Goal: Task Accomplishment & Management: Manage account settings

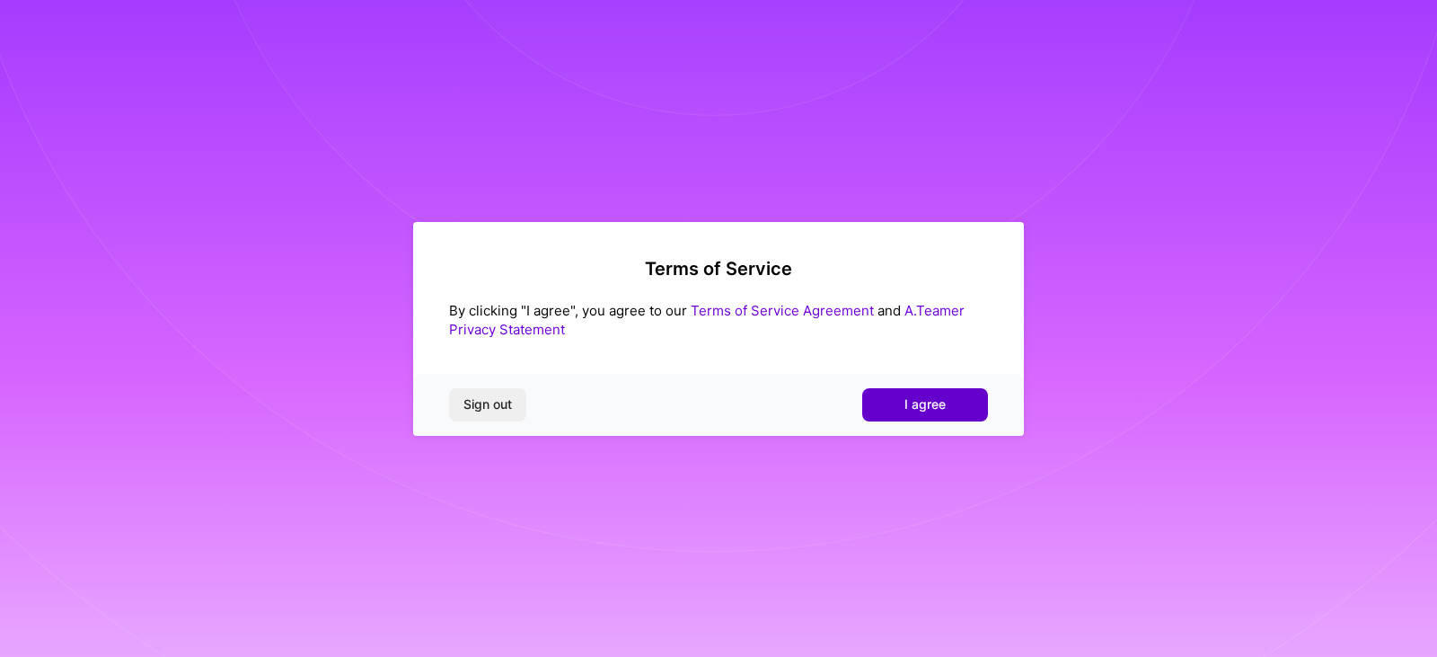
click at [923, 401] on span "I agree" at bounding box center [925, 404] width 41 height 18
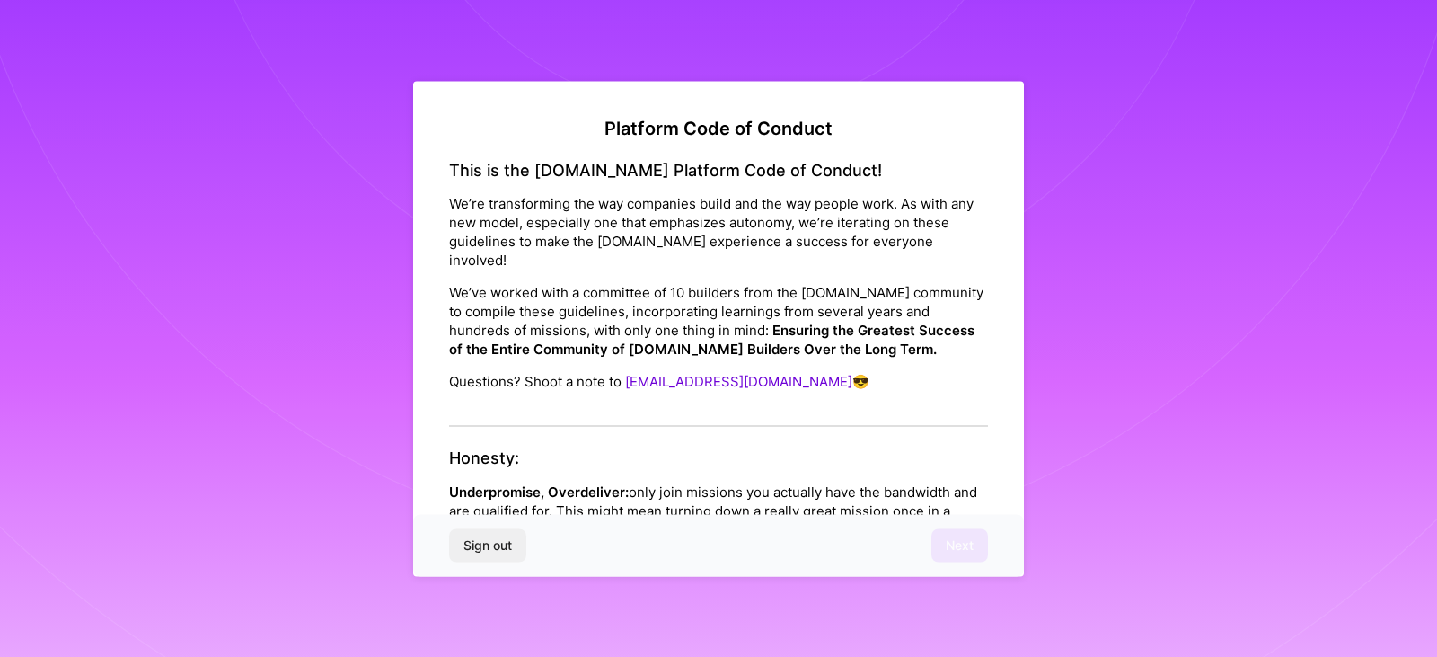
click at [1011, 155] on div "Platform Code of Conduct This is the [DOMAIN_NAME] Platform Code of Conduct! We…" at bounding box center [718, 328] width 611 height 495
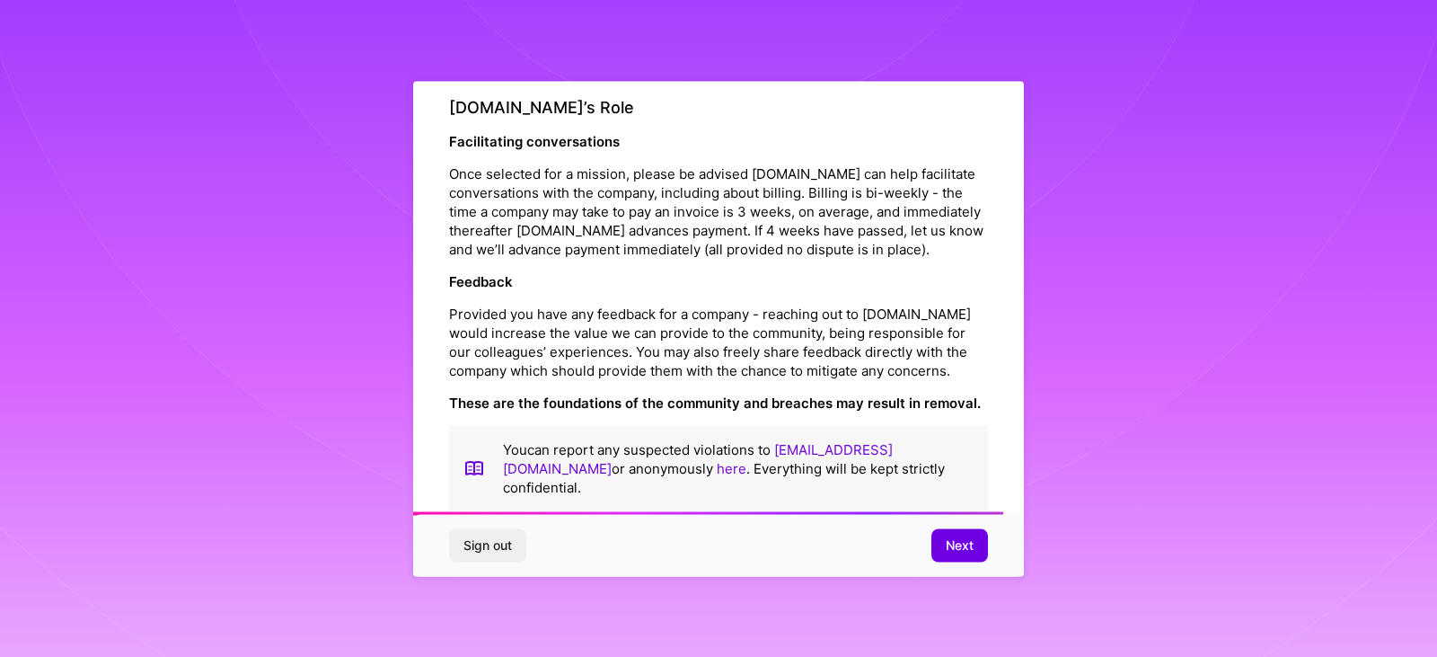
scroll to position [2052, 0]
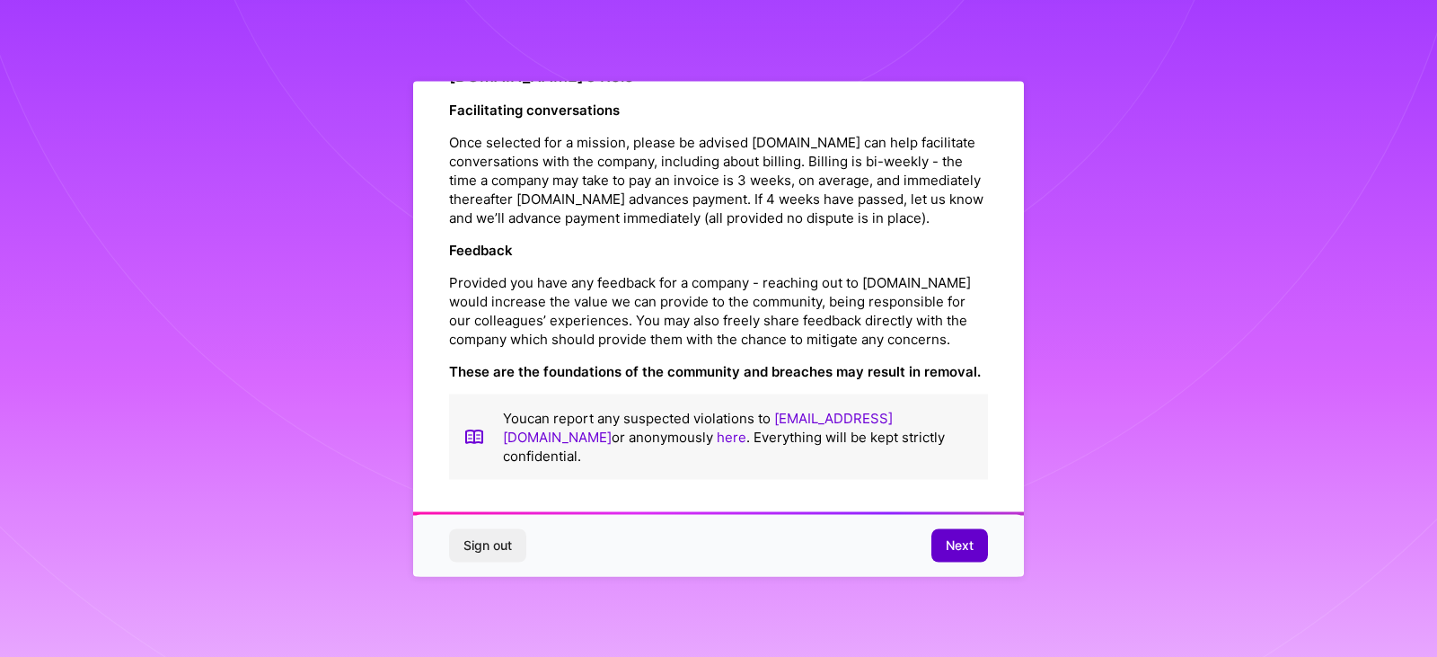
click at [968, 546] on span "Next" at bounding box center [960, 545] width 28 height 18
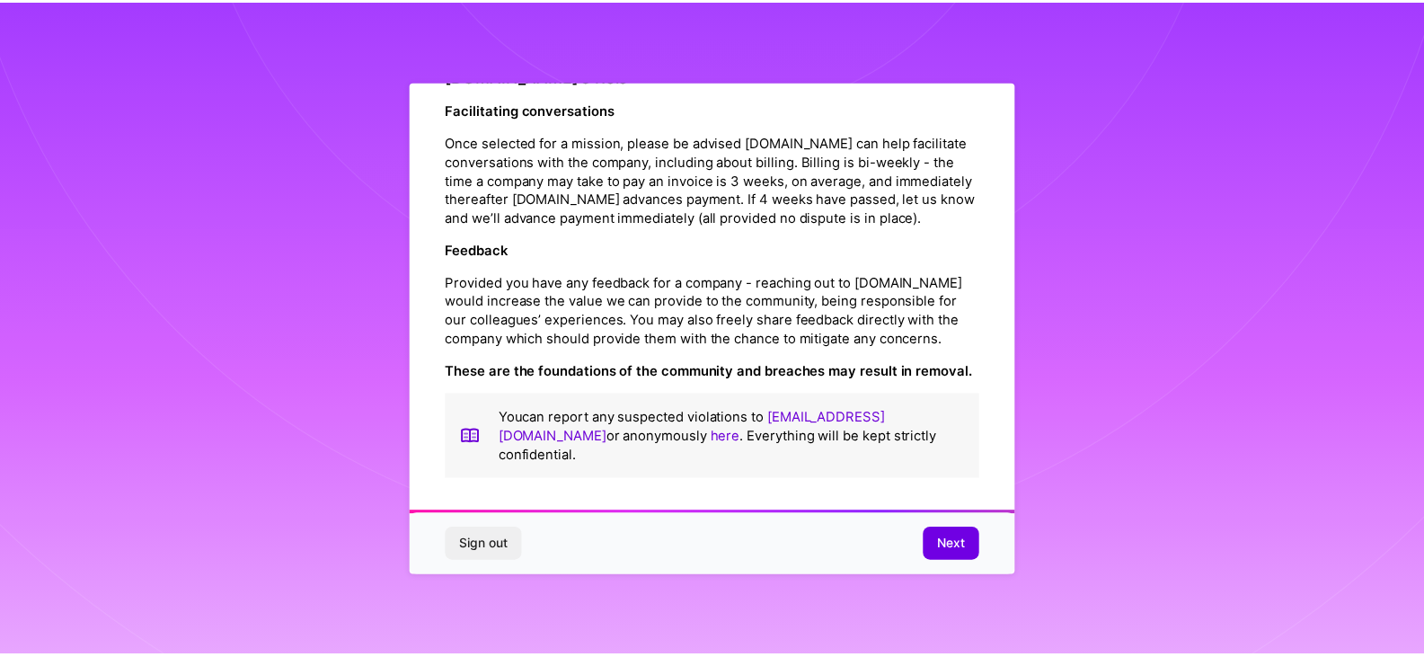
scroll to position [0, 0]
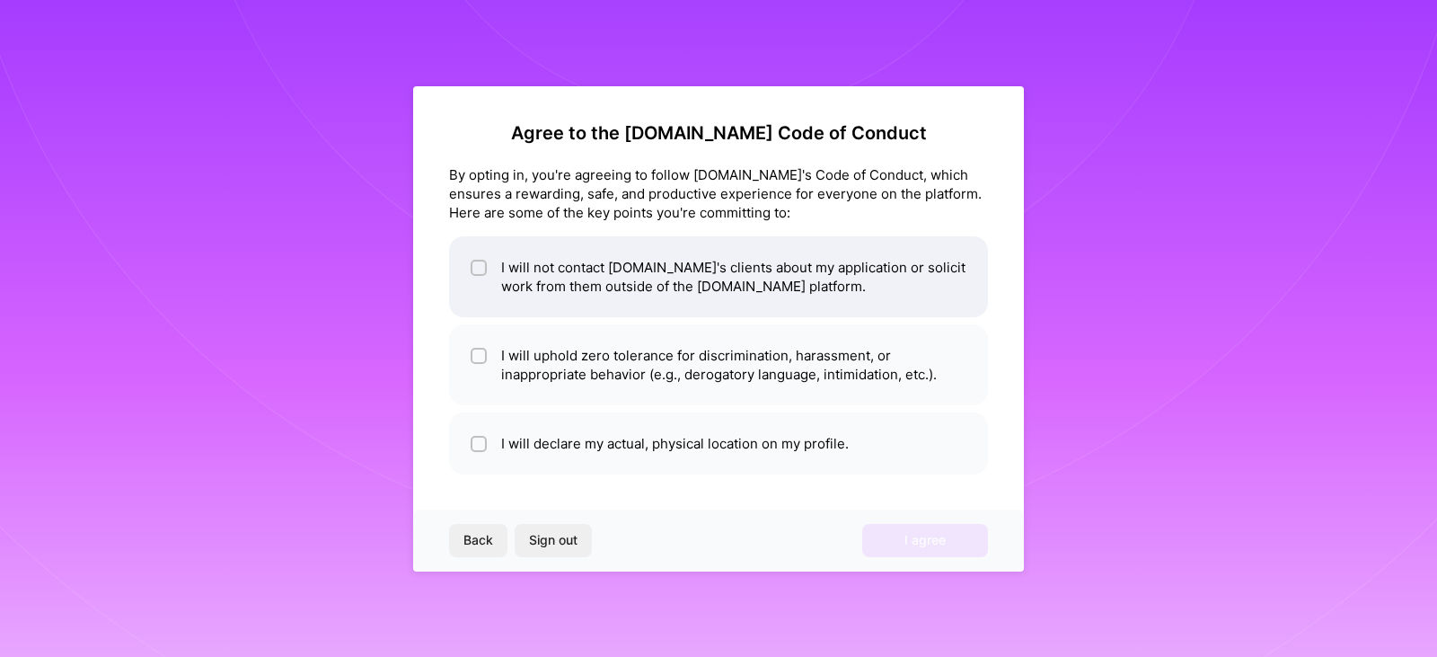
click at [478, 262] on input "checkbox" at bounding box center [480, 268] width 13 height 13
checkbox input "true"
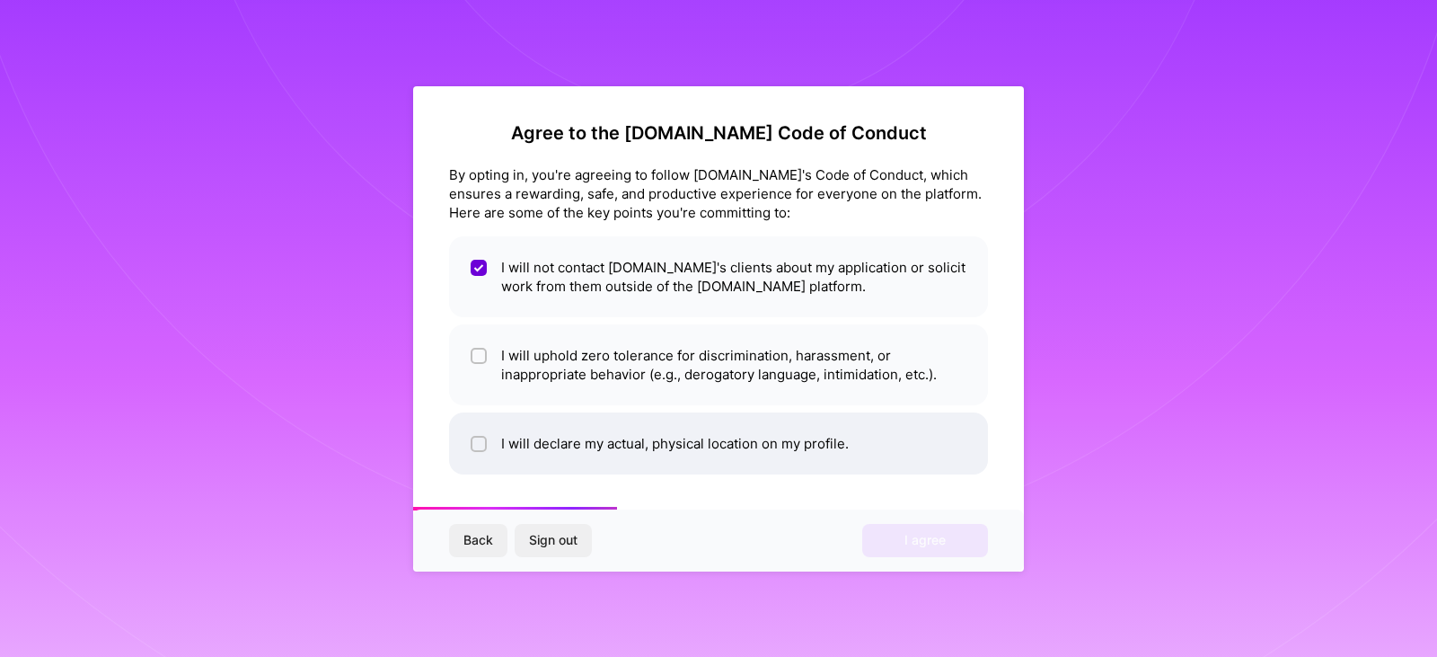
click at [478, 439] on input "checkbox" at bounding box center [480, 444] width 13 height 13
click at [482, 442] on input "checkbox" at bounding box center [481, 445] width 16 height 16
checkbox input "false"
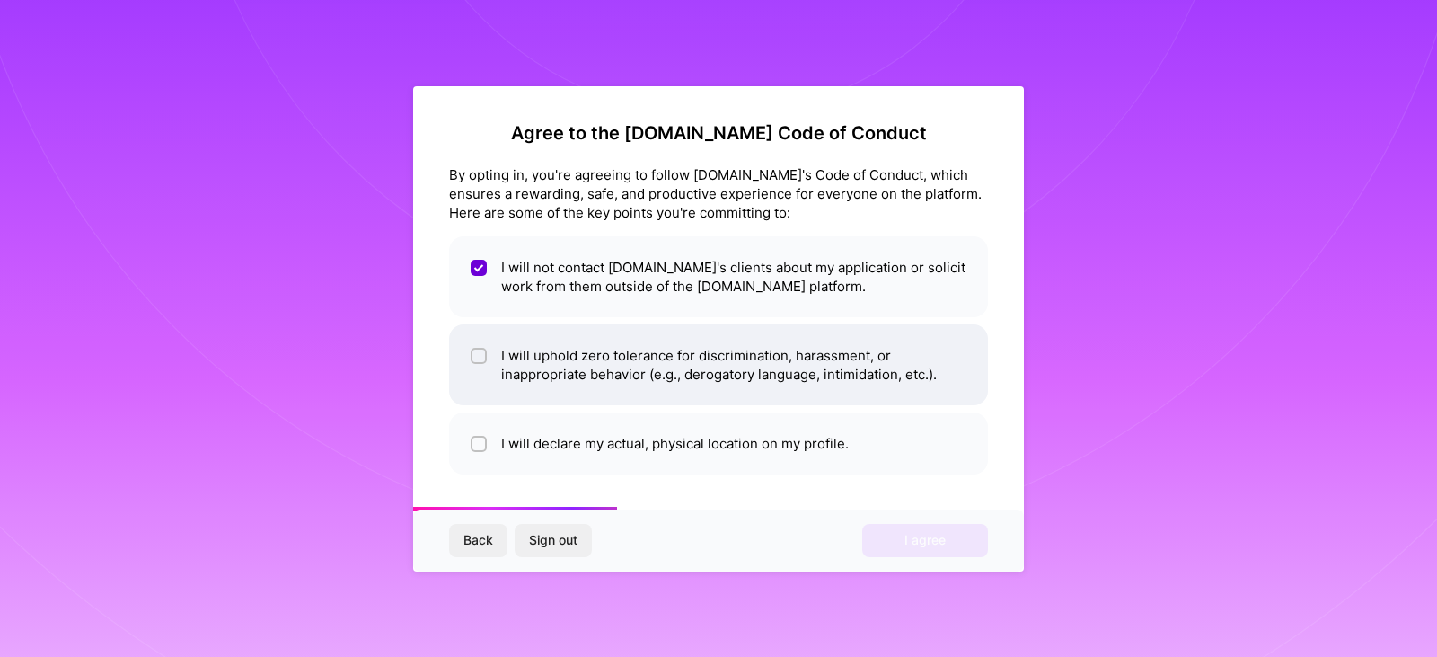
click at [482, 359] on input "checkbox" at bounding box center [480, 356] width 13 height 13
checkbox input "true"
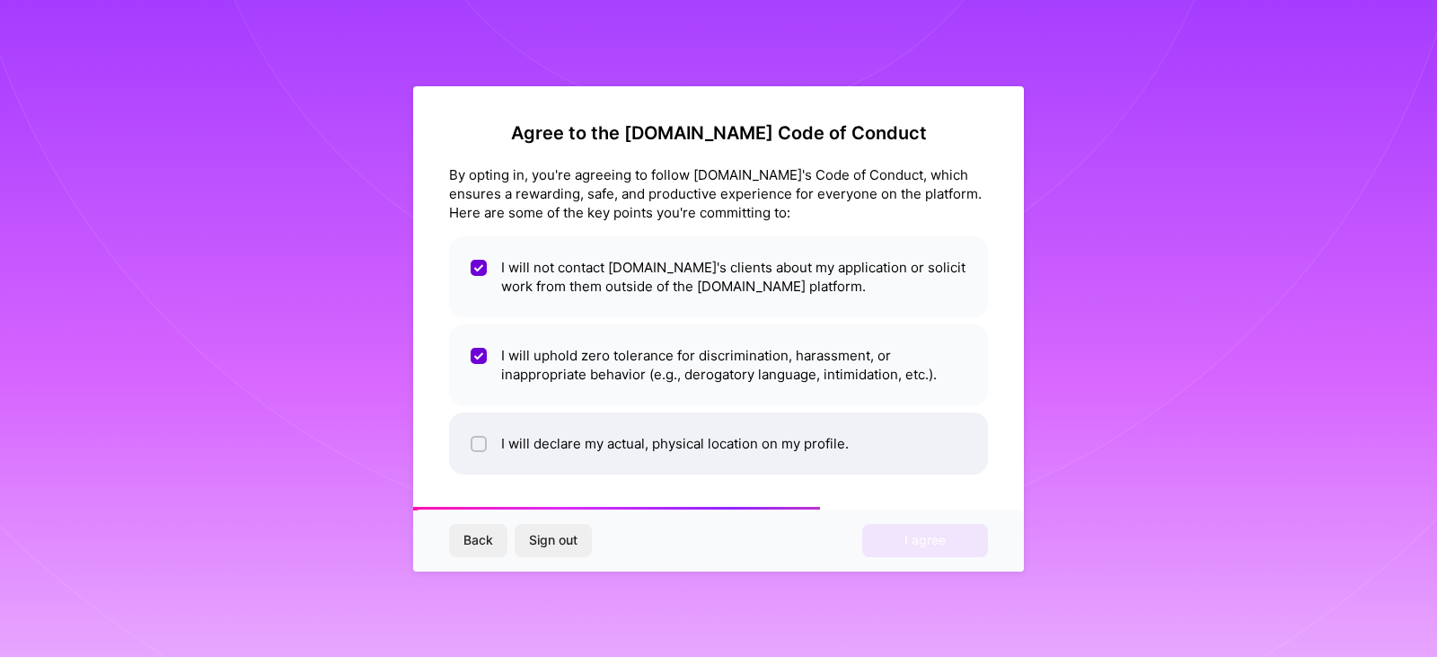
click at [485, 442] on div at bounding box center [479, 444] width 16 height 16
checkbox input "true"
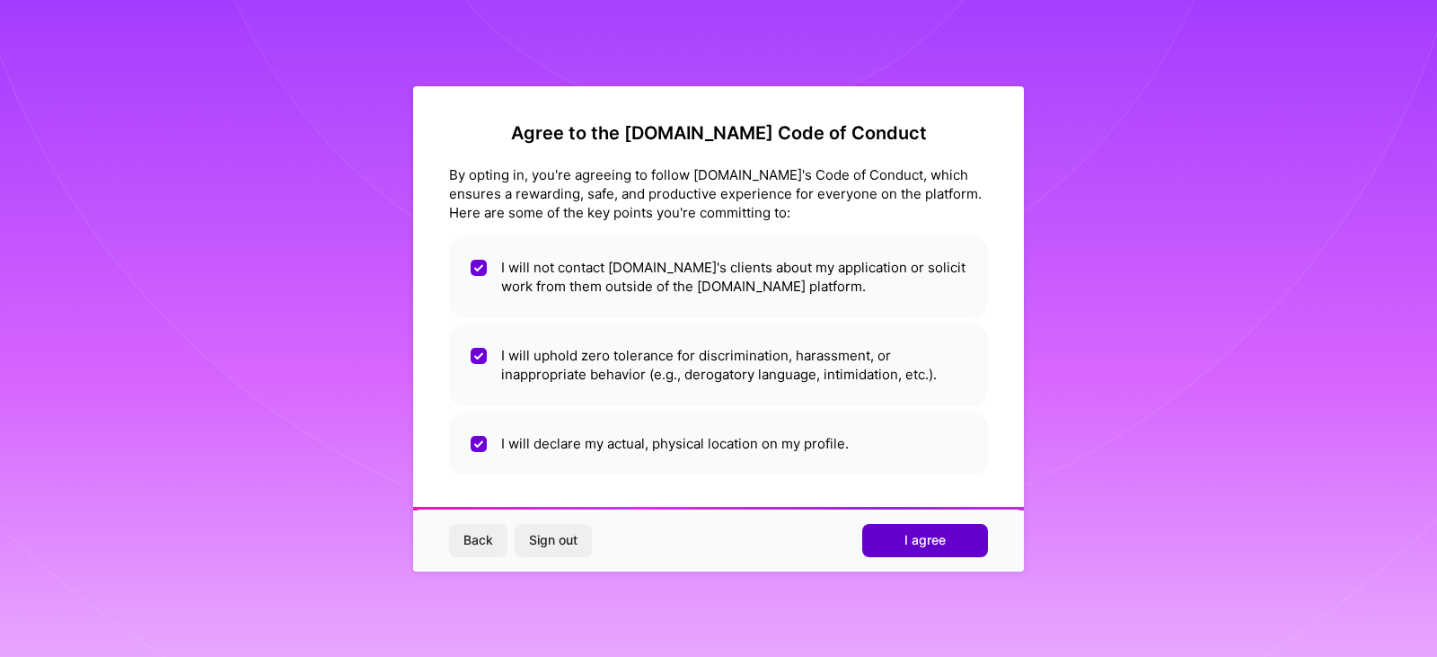
click at [932, 542] on span "I agree" at bounding box center [925, 540] width 41 height 18
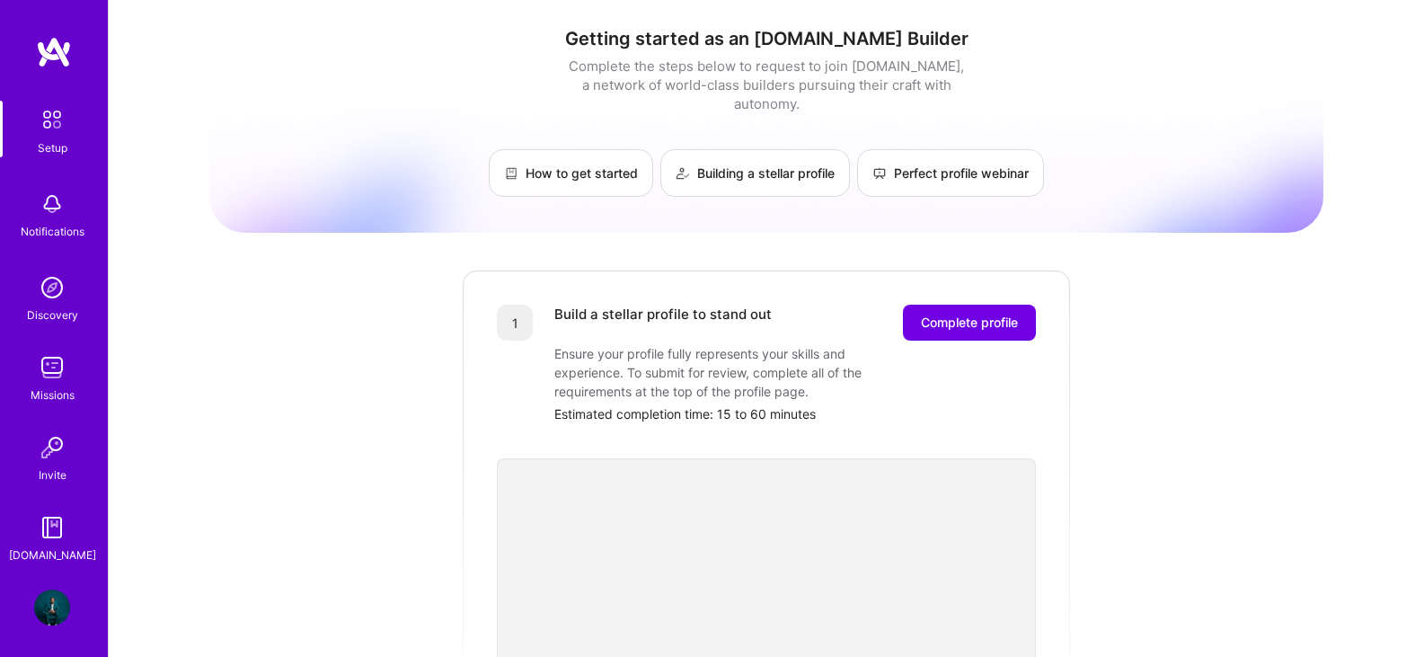
click at [34, 196] on img at bounding box center [52, 204] width 36 height 36
click at [23, 126] on link "Setup" at bounding box center [51, 129] width 111 height 57
click at [33, 122] on img at bounding box center [52, 120] width 38 height 38
drag, startPoint x: 474, startPoint y: 3, endPoint x: 960, endPoint y: 311, distance: 575.5
click at [960, 314] on span "Complete profile" at bounding box center [969, 323] width 97 height 18
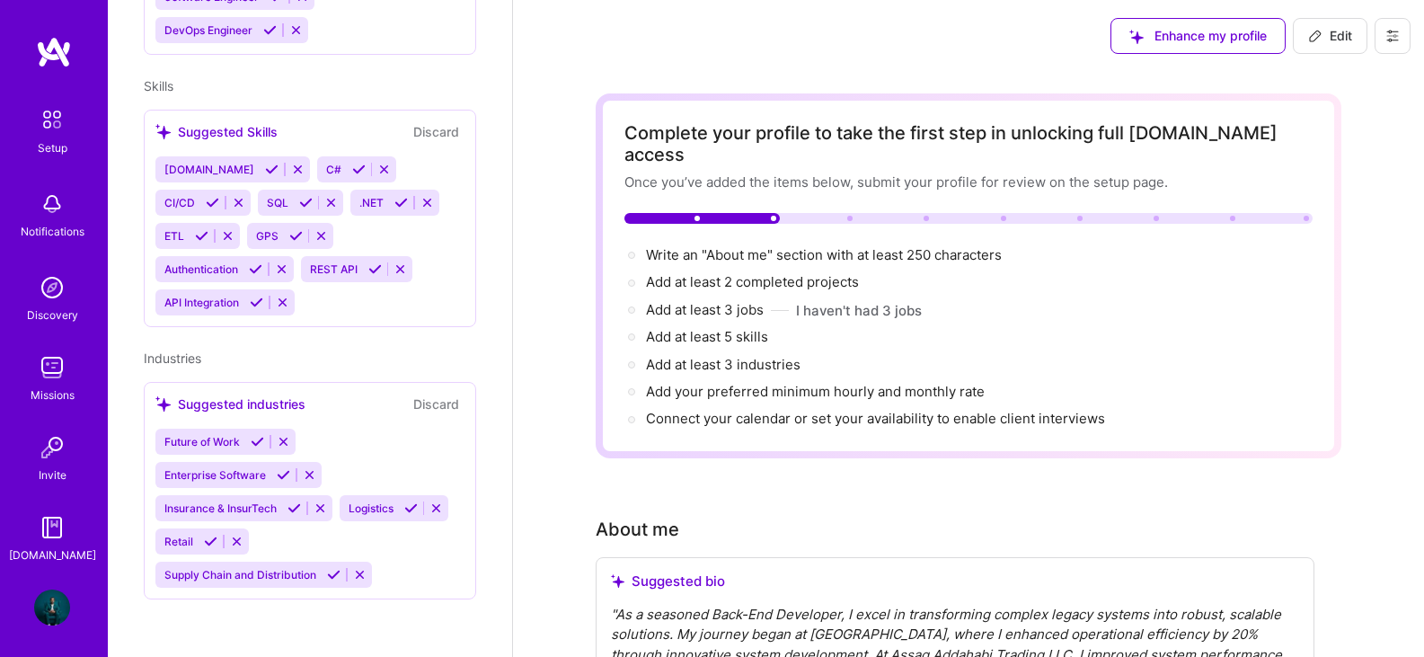
click at [383, 505] on span "Logistics" at bounding box center [371, 507] width 45 height 13
click at [193, 544] on div "Retail" at bounding box center [176, 541] width 43 height 26
click at [280, 441] on icon at bounding box center [283, 441] width 13 height 13
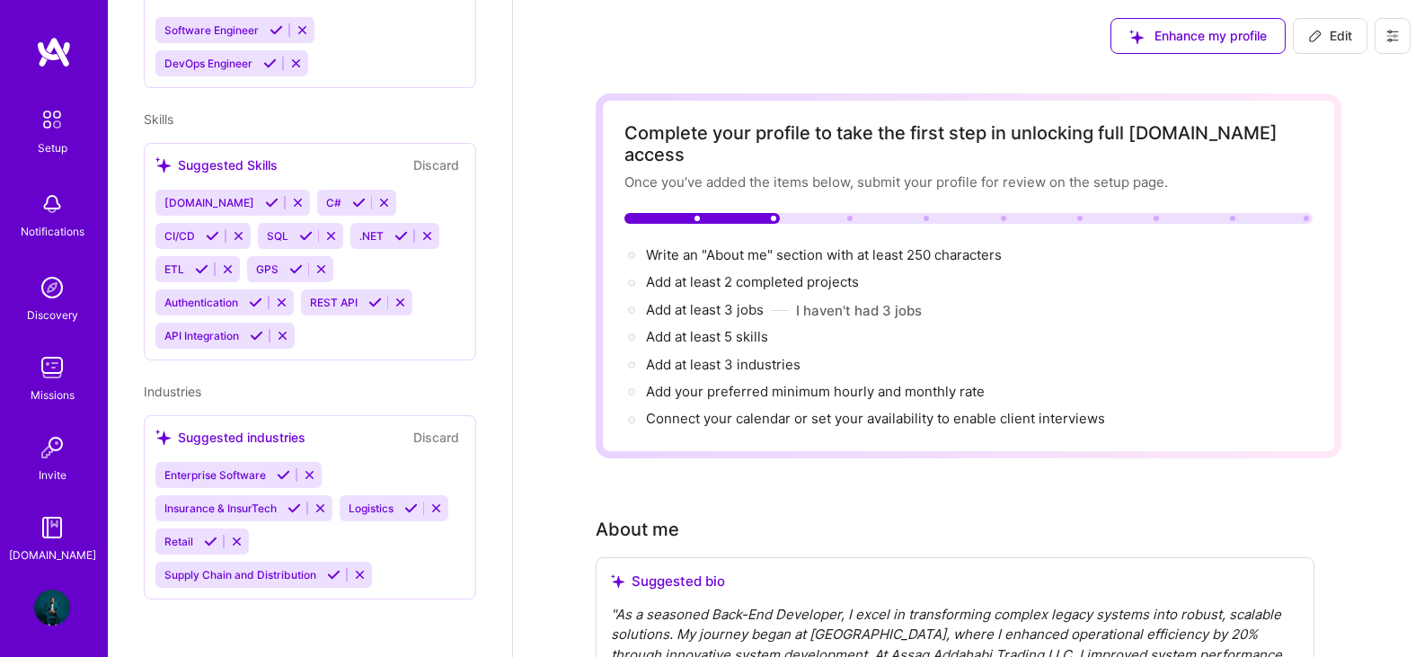
scroll to position [738, 0]
click at [311, 480] on icon at bounding box center [309, 474] width 13 height 13
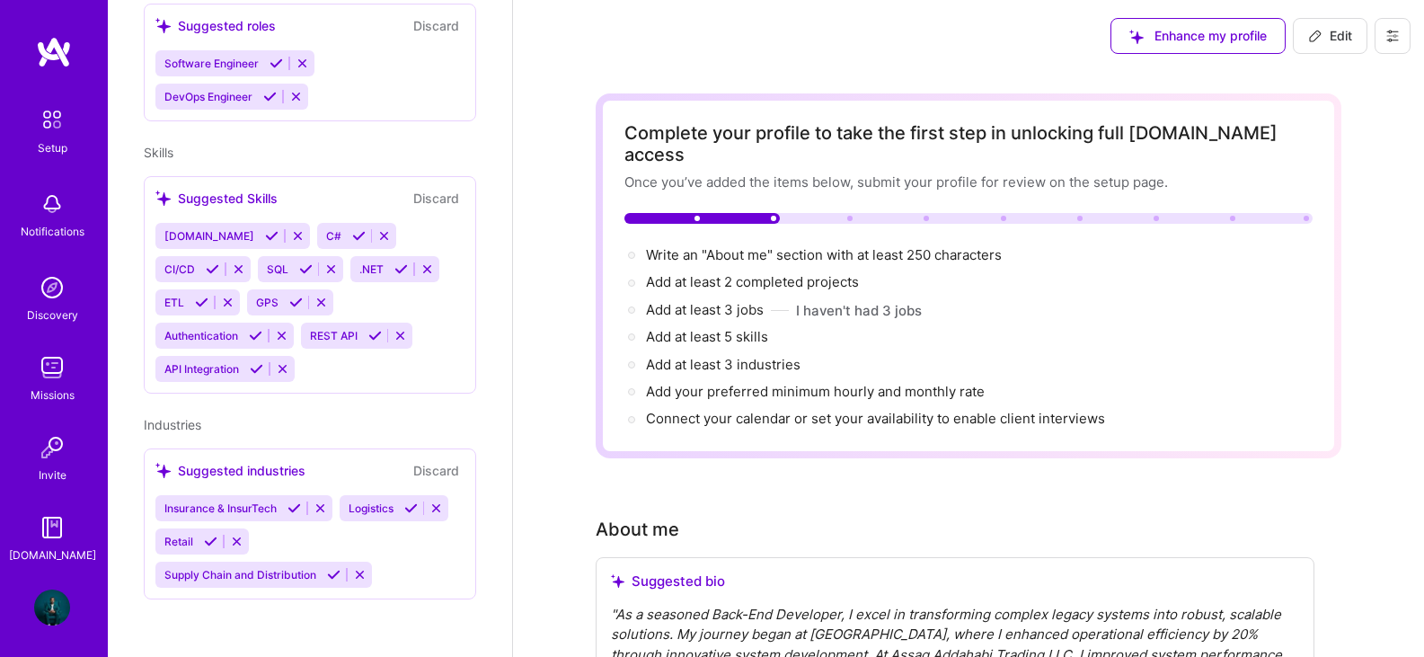
scroll to position [705, 0]
click at [323, 504] on icon at bounding box center [320, 507] width 13 height 13
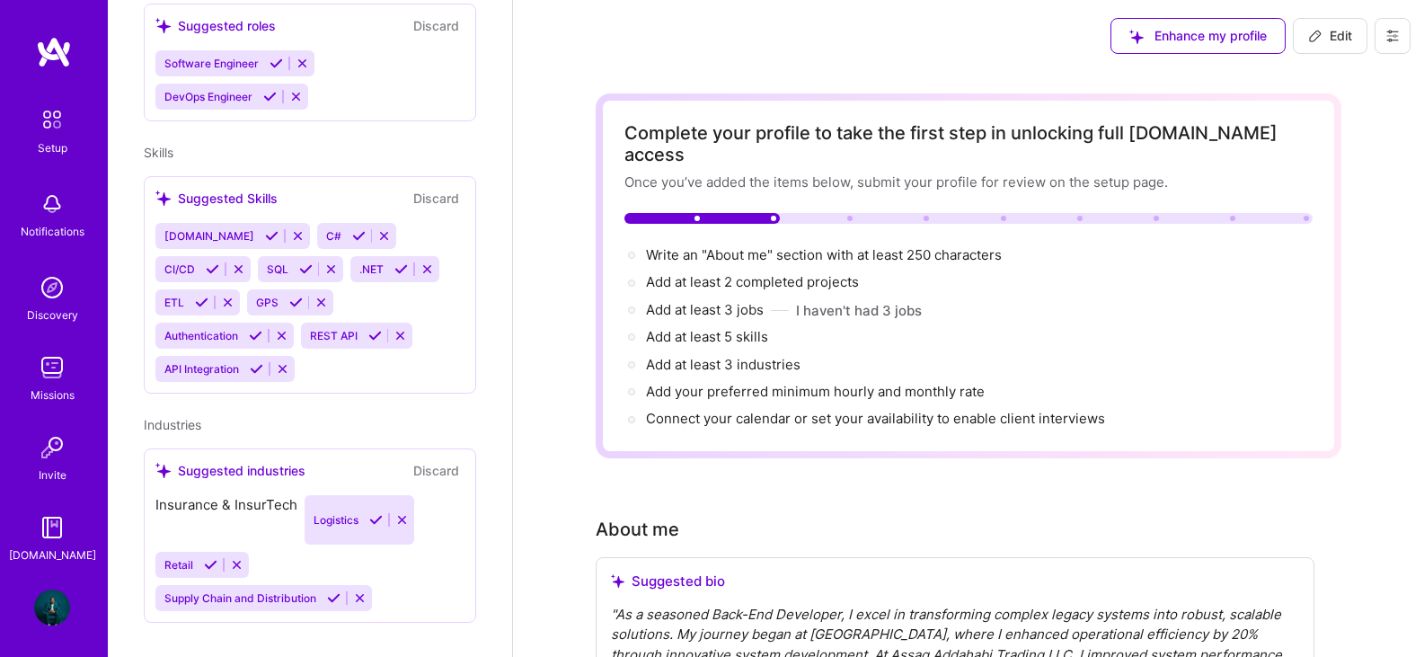
scroll to position [672, 0]
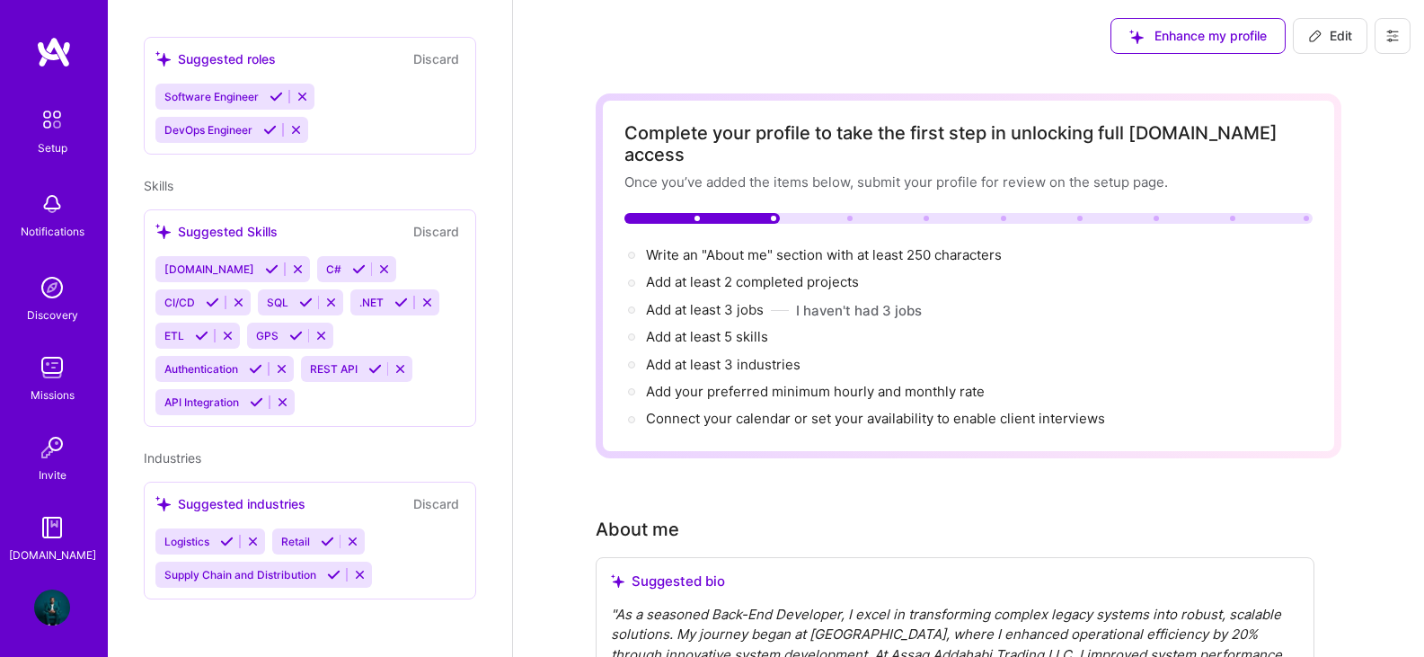
click at [322, 333] on icon at bounding box center [320, 335] width 13 height 13
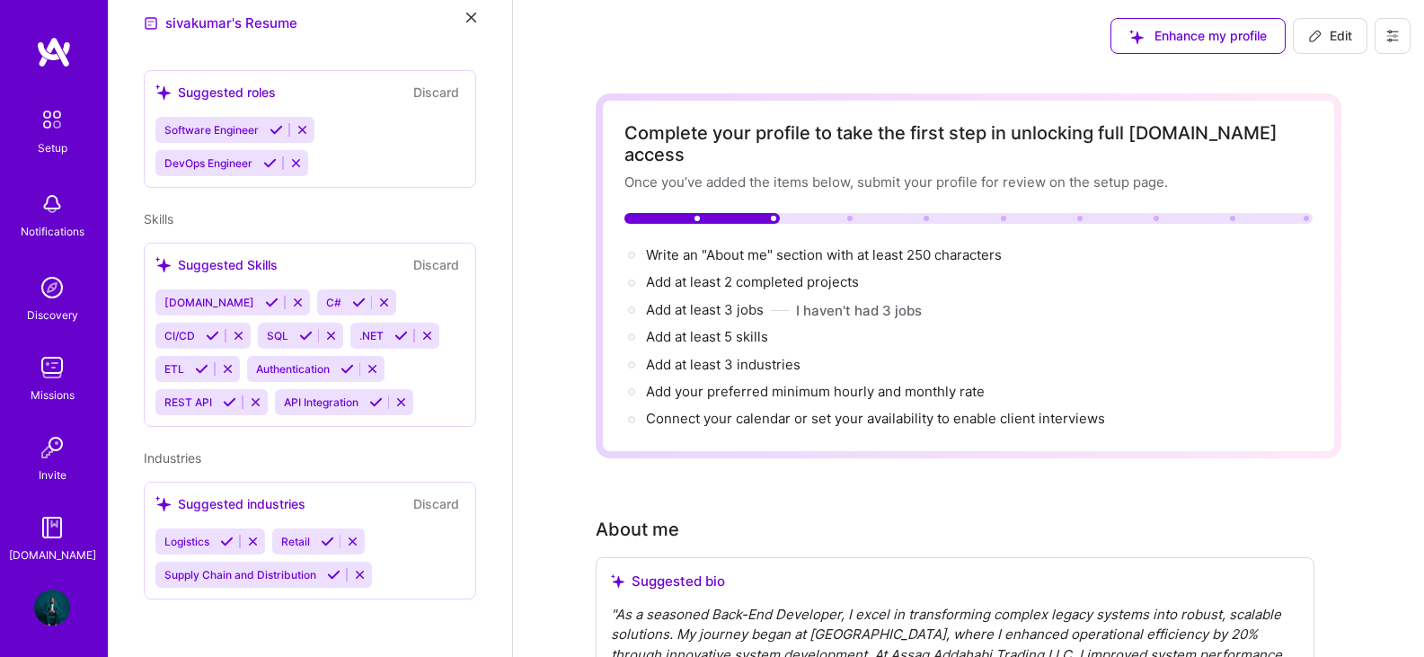
scroll to position [639, 0]
click at [227, 364] on icon at bounding box center [227, 368] width 13 height 13
click at [238, 331] on icon at bounding box center [238, 335] width 13 height 13
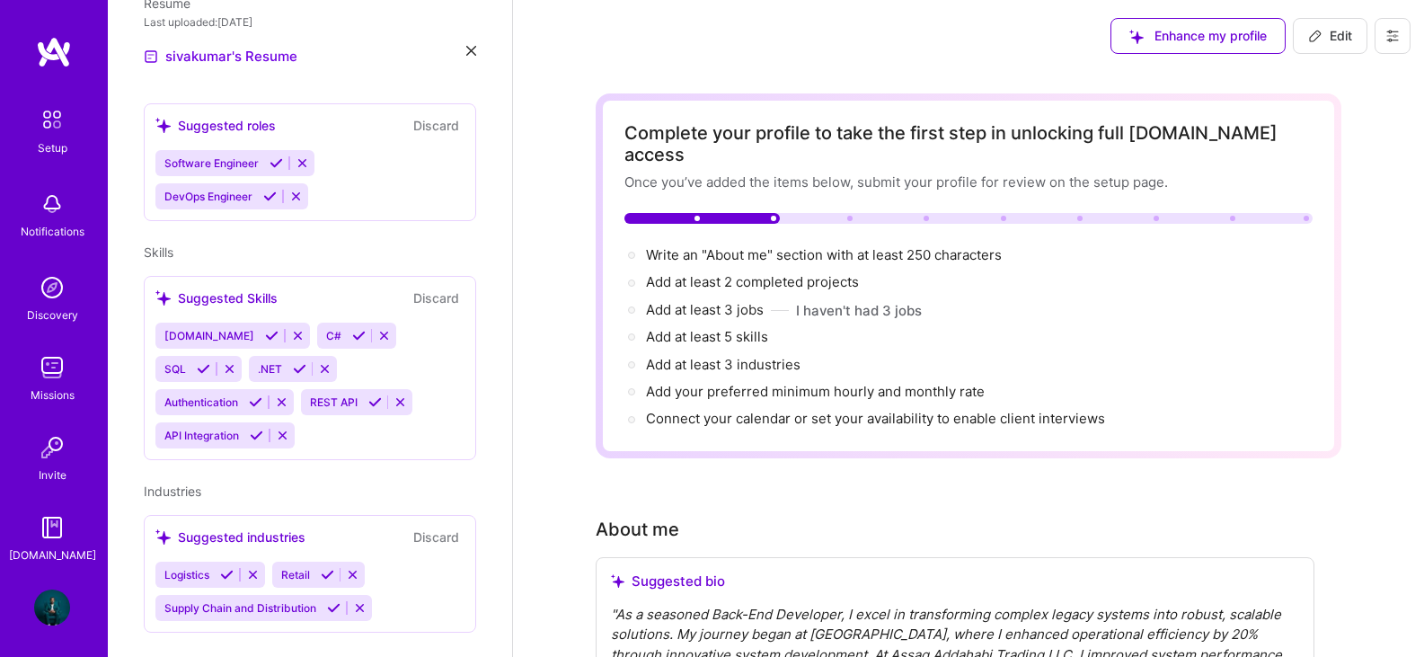
click at [288, 395] on icon at bounding box center [281, 401] width 13 height 13
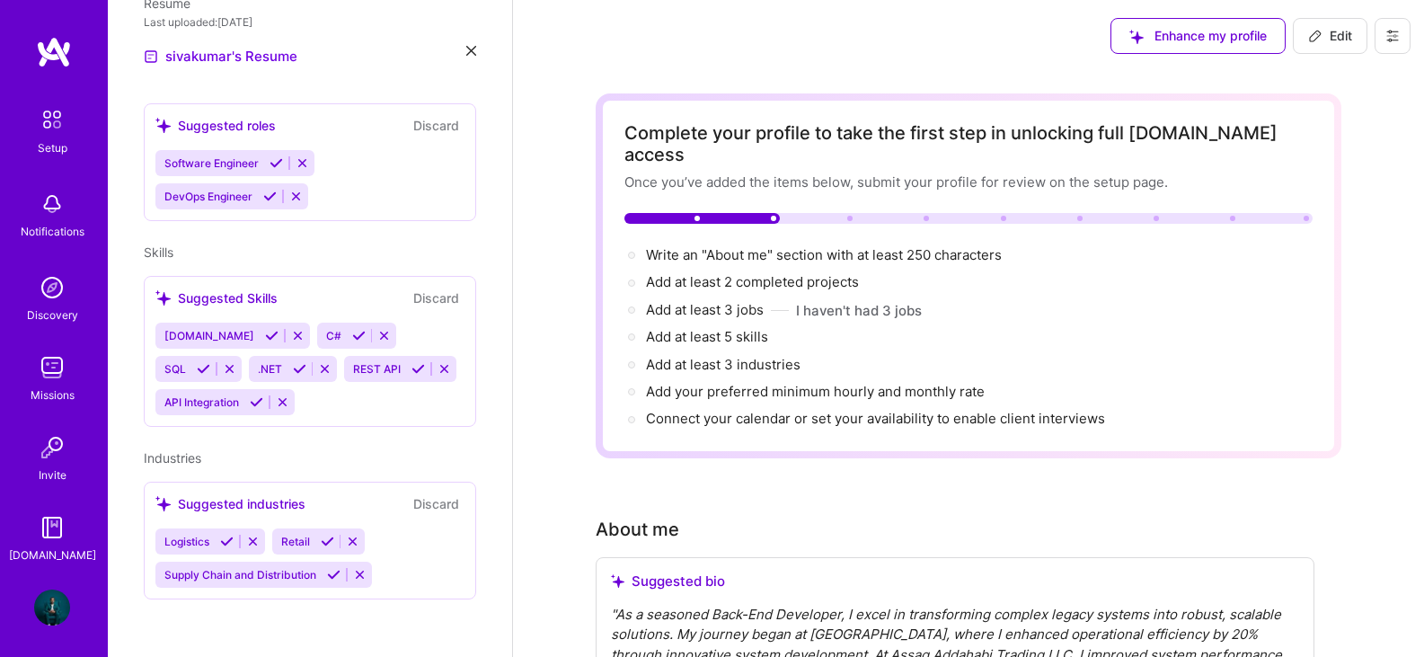
click at [287, 402] on icon at bounding box center [282, 401] width 13 height 13
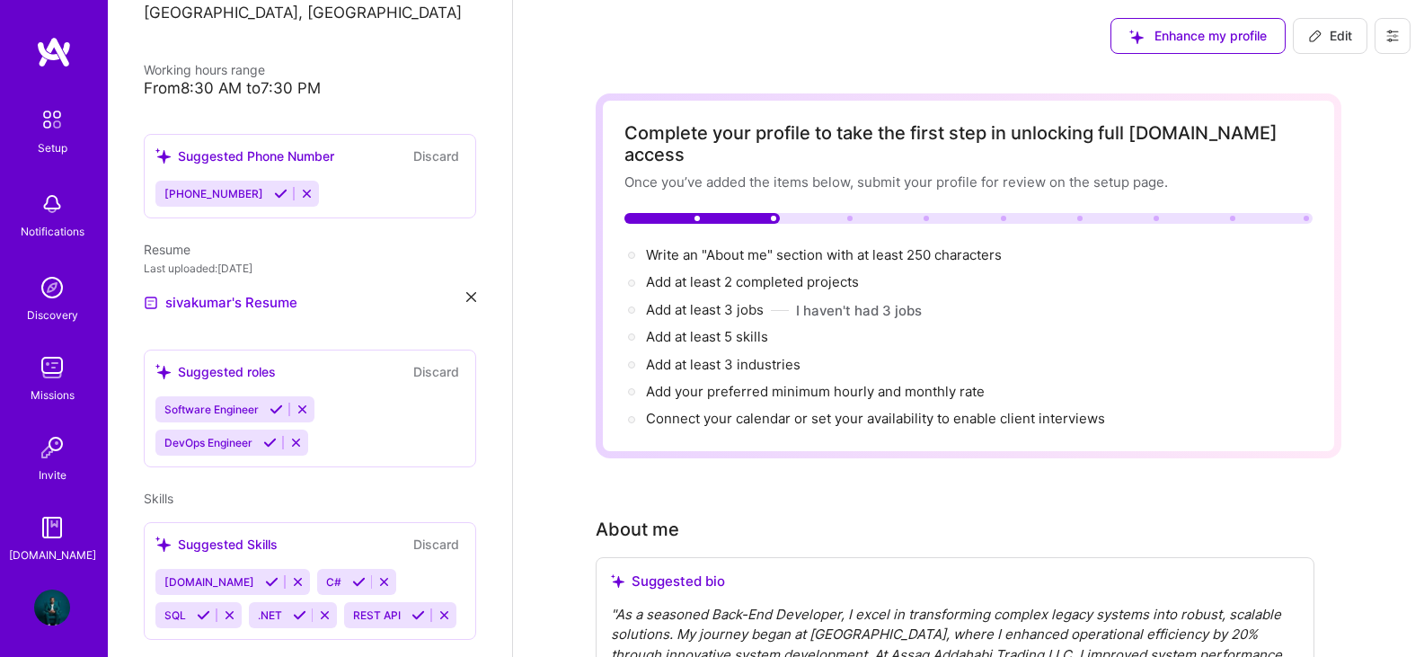
scroll to position [303, 0]
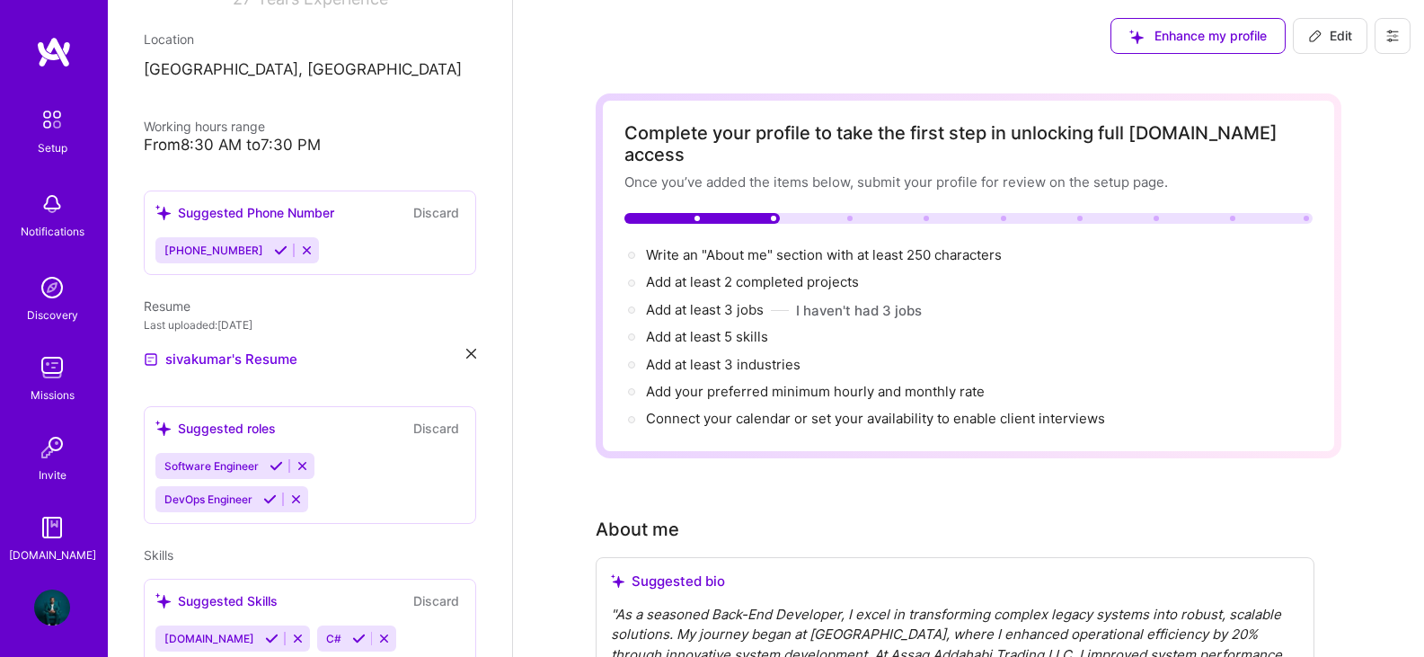
click at [292, 495] on icon at bounding box center [295, 498] width 13 height 13
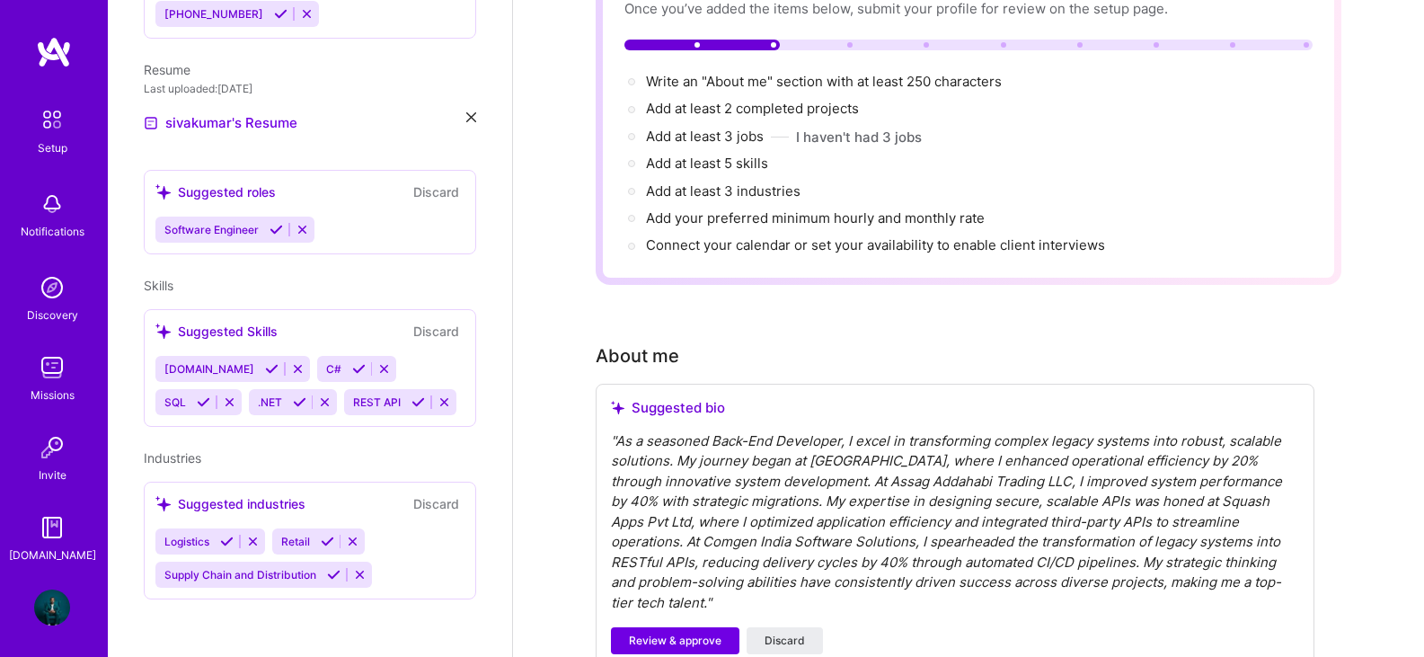
scroll to position [0, 0]
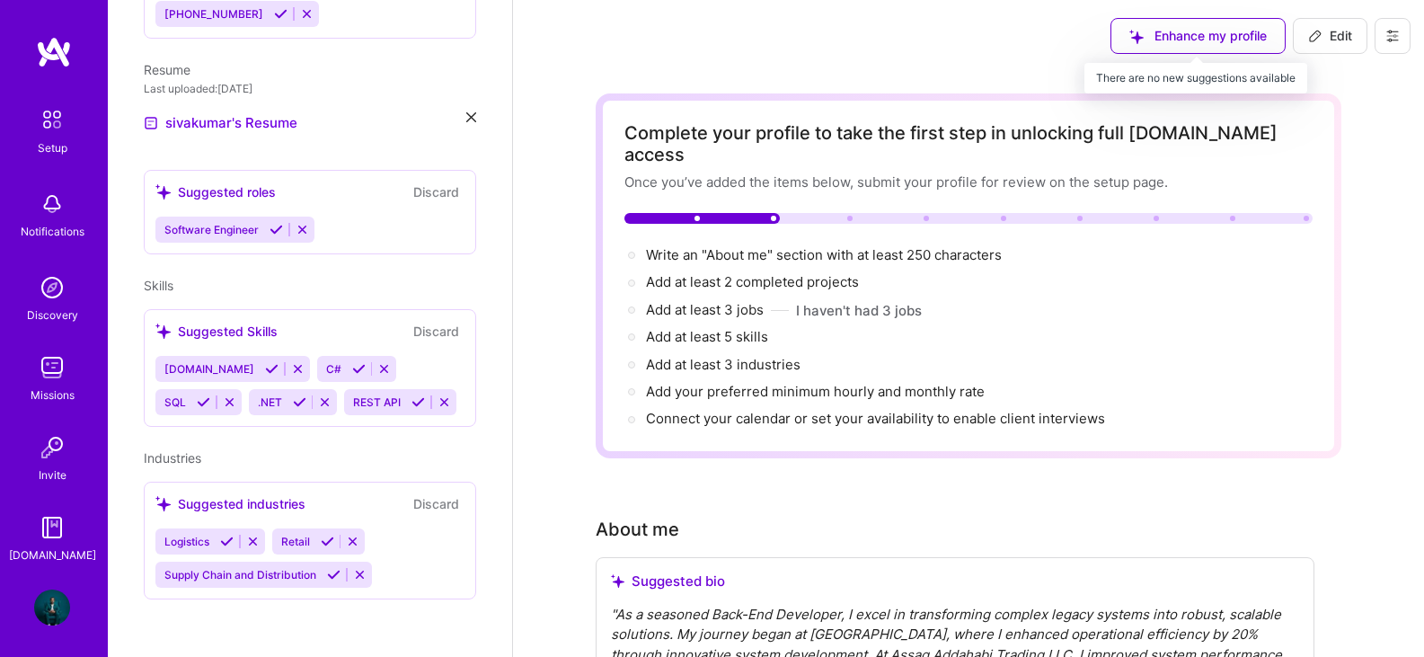
click at [1190, 31] on div "Enhance my profile" at bounding box center [1197, 36] width 175 height 36
click at [1218, 35] on div "Enhance my profile" at bounding box center [1197, 36] width 175 height 36
click at [1315, 30] on icon at bounding box center [1315, 36] width 14 height 14
select select "US"
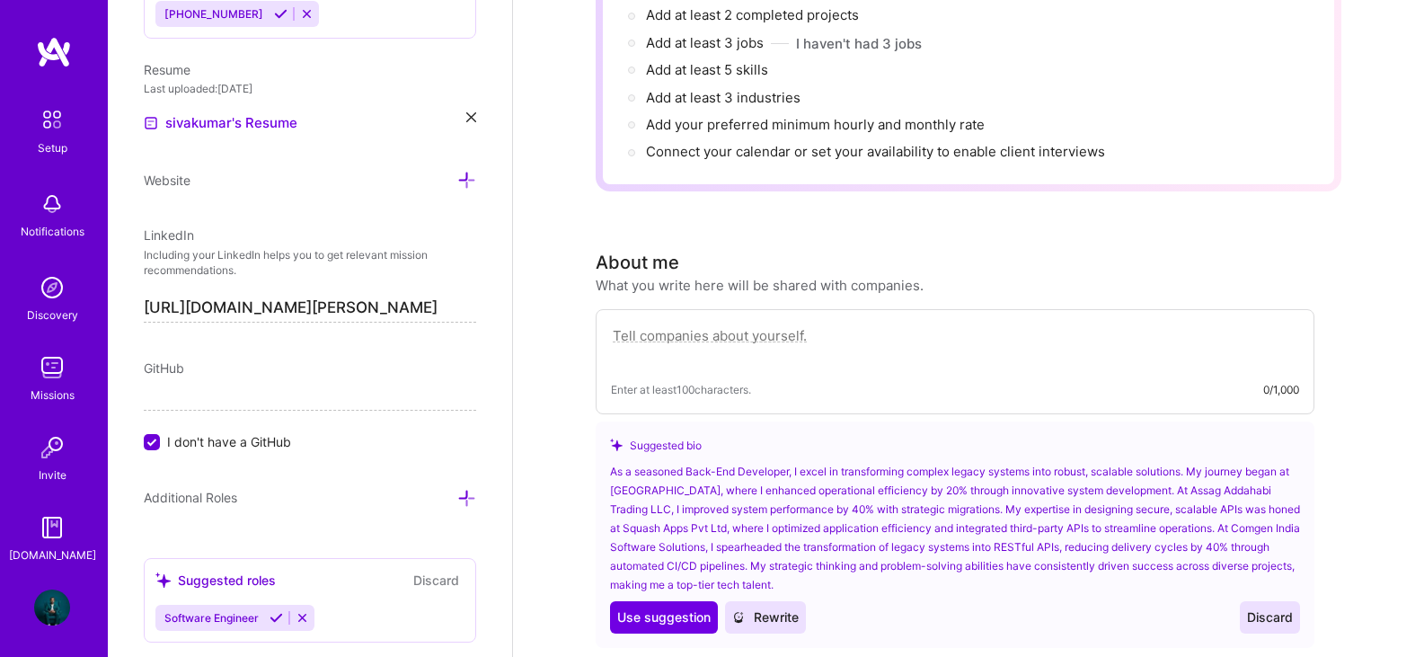
scroll to position [359, 0]
